Goal: Navigation & Orientation: Find specific page/section

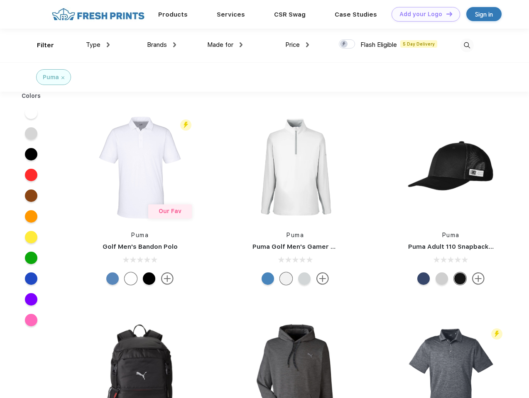
scroll to position [0, 0]
click at [423, 14] on link "Add your Logo Design Tool" at bounding box center [425, 14] width 68 height 15
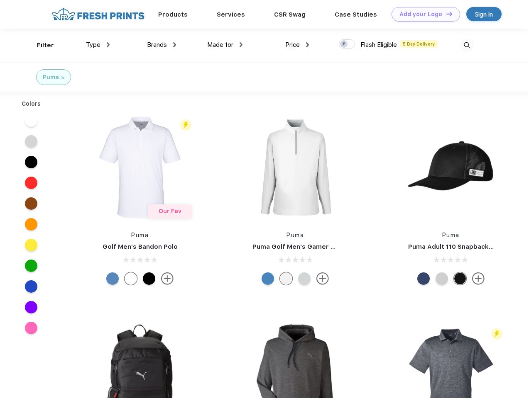
click at [0, 0] on div "Design Tool" at bounding box center [0, 0] width 0 height 0
click at [445, 14] on link "Add your Logo Design Tool" at bounding box center [425, 14] width 68 height 15
click at [40, 45] on div "Filter" at bounding box center [45, 46] width 17 height 10
click at [98, 45] on span "Type" at bounding box center [93, 44] width 15 height 7
click at [161, 45] on span "Brands" at bounding box center [157, 44] width 20 height 7
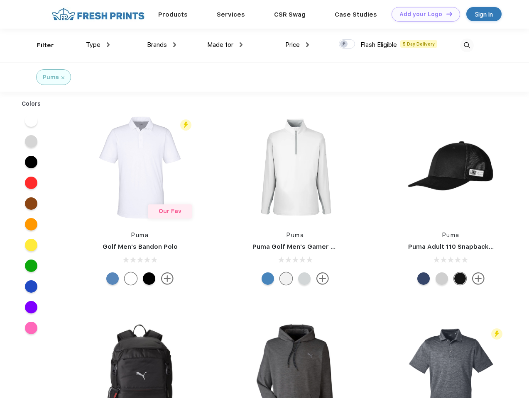
click at [225, 45] on span "Made for" at bounding box center [220, 44] width 26 height 7
click at [297, 45] on span "Price" at bounding box center [292, 44] width 15 height 7
click at [347, 44] on div at bounding box center [347, 43] width 16 height 9
click at [344, 44] on input "checkbox" at bounding box center [341, 41] width 5 height 5
click at [467, 45] on img at bounding box center [467, 46] width 14 height 14
